Goal: Understand process/instructions

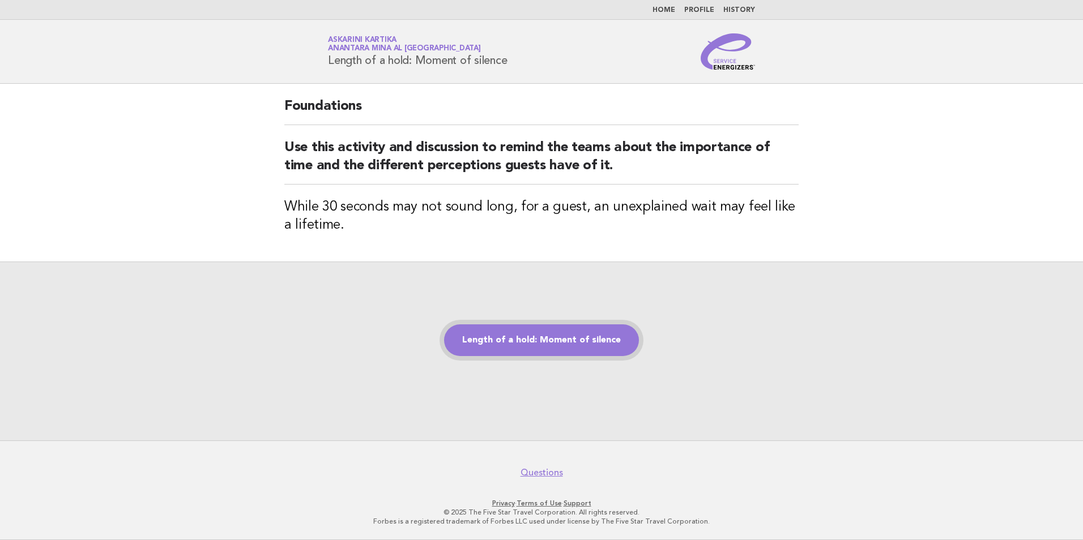
click at [559, 349] on link "Length of a hold: Moment of silence" at bounding box center [541, 340] width 195 height 32
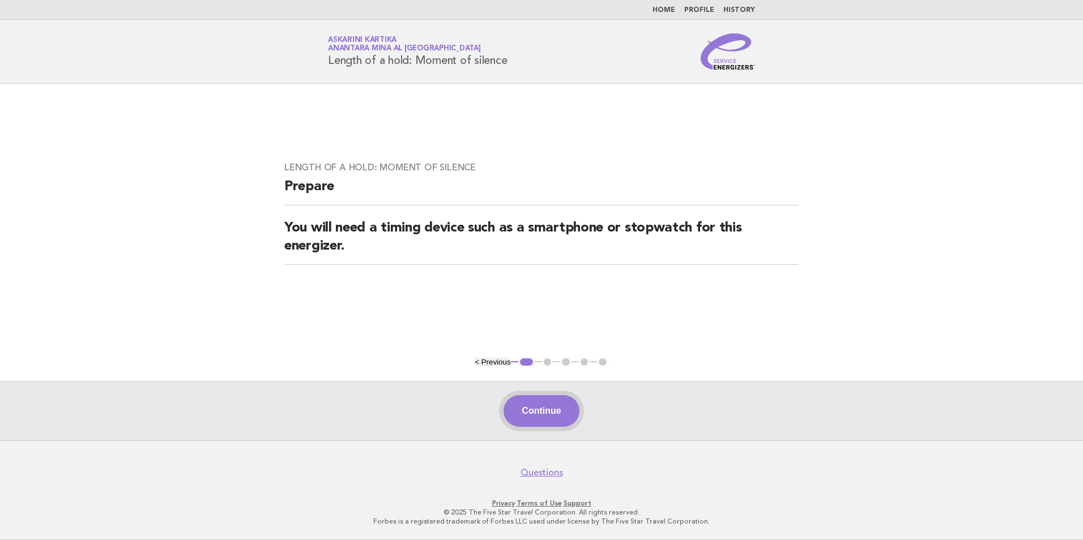
drag, startPoint x: 568, startPoint y: 416, endPoint x: 551, endPoint y: 399, distance: 24.0
click at [567, 414] on button "Continue" at bounding box center [540, 411] width 75 height 32
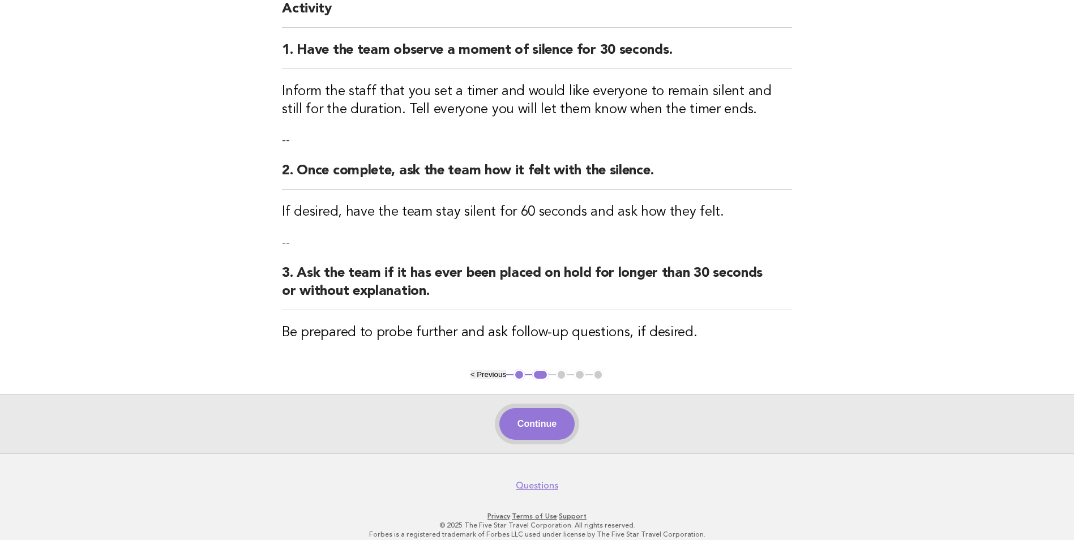
click at [520, 422] on button "Continue" at bounding box center [536, 424] width 75 height 32
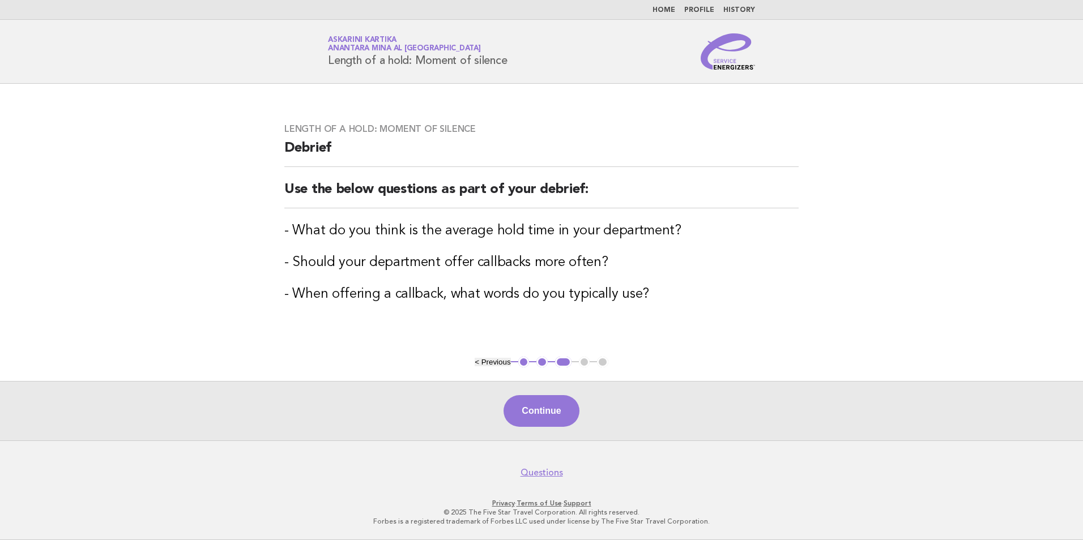
drag, startPoint x: 564, startPoint y: 419, endPoint x: 581, endPoint y: 392, distance: 31.6
click at [564, 416] on button "Continue" at bounding box center [540, 411] width 75 height 32
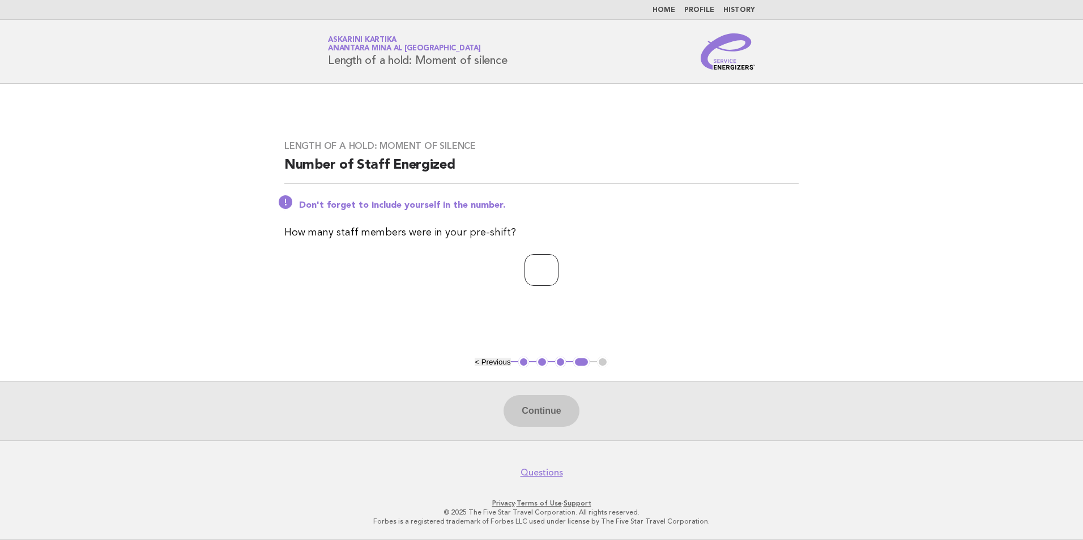
click at [524, 266] on input "number" at bounding box center [541, 270] width 34 height 32
type input "*"
drag, startPoint x: 532, startPoint y: 412, endPoint x: 516, endPoint y: 401, distance: 19.2
click at [529, 412] on button "Continue" at bounding box center [540, 411] width 75 height 32
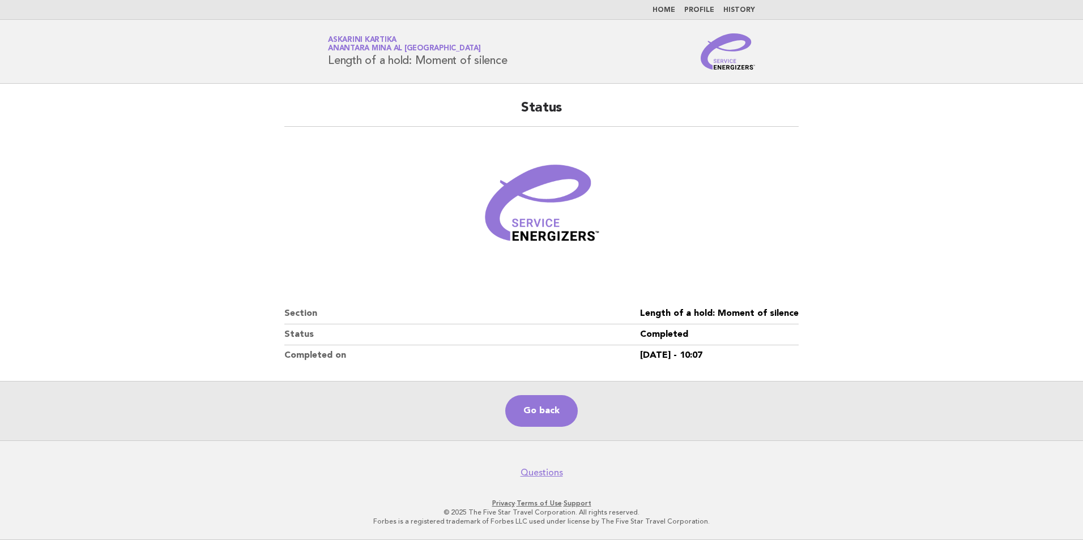
drag, startPoint x: 521, startPoint y: 61, endPoint x: 331, endPoint y: 62, distance: 190.8
click at [331, 62] on div "Service Energizers Askarini Kartika Anantara Mina al Arab Ras Al Khaimah Resort…" at bounding box center [541, 51] width 459 height 36
copy h1 "Length of a hold: Moment of silence"
